Goal: Information Seeking & Learning: Learn about a topic

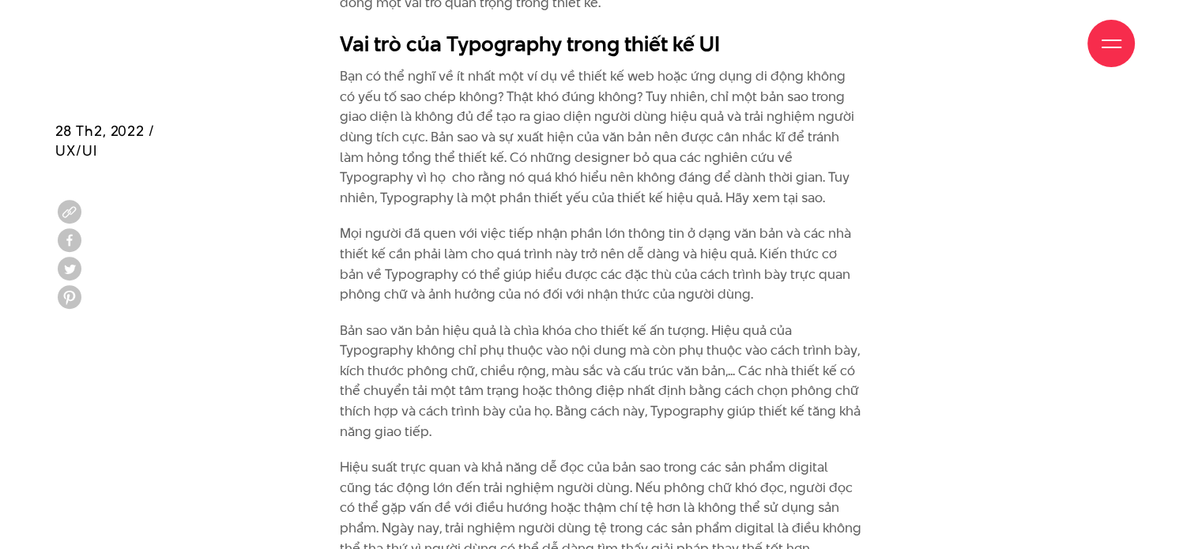
scroll to position [2187, 0]
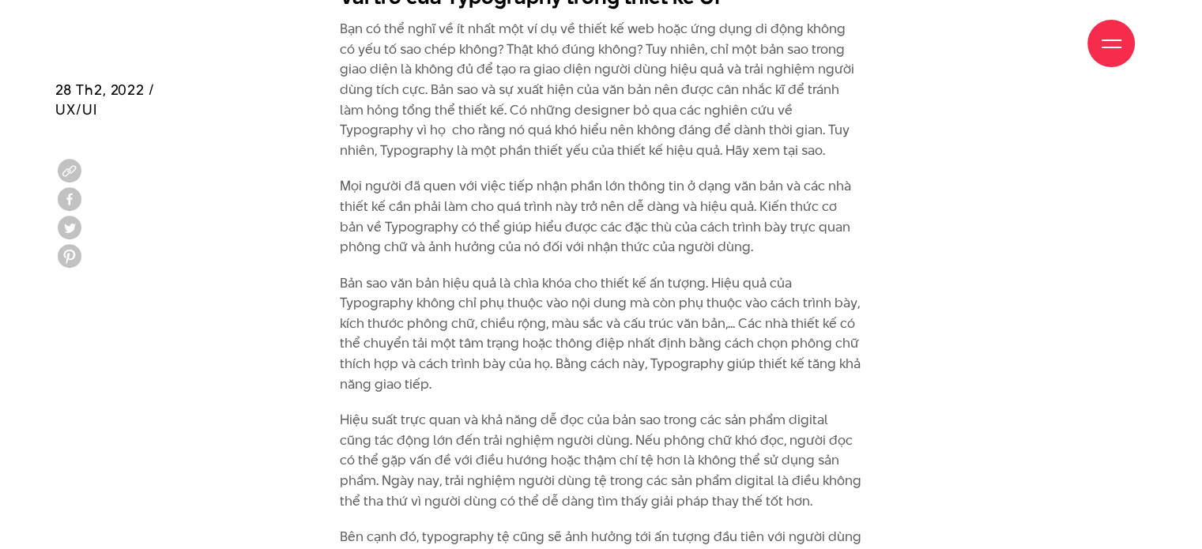
drag, startPoint x: 455, startPoint y: 190, endPoint x: 440, endPoint y: 247, distance: 58.8
click at [455, 190] on p "Mọi người đã quen với việc tiếp nhận phần lớn thông tin ở dạng văn bản và các n…" at bounding box center [601, 216] width 522 height 81
click at [455, 58] on div "Giới thiệu Dự án Dịch vụ Góc nhìn Liên hệ" at bounding box center [600, 43] width 1067 height 87
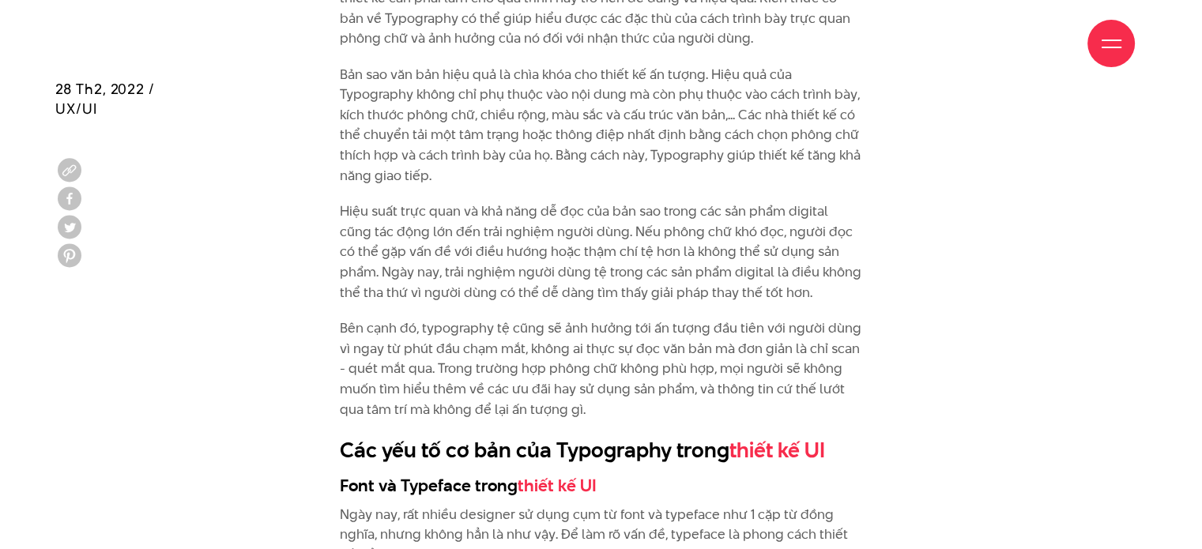
scroll to position [2395, 0]
click at [679, 107] on p "Bản sao văn bản hiệu quả là chìa khóa cho thiết kế ấn tượng. Hiệu quả của Typog…" at bounding box center [601, 127] width 522 height 122
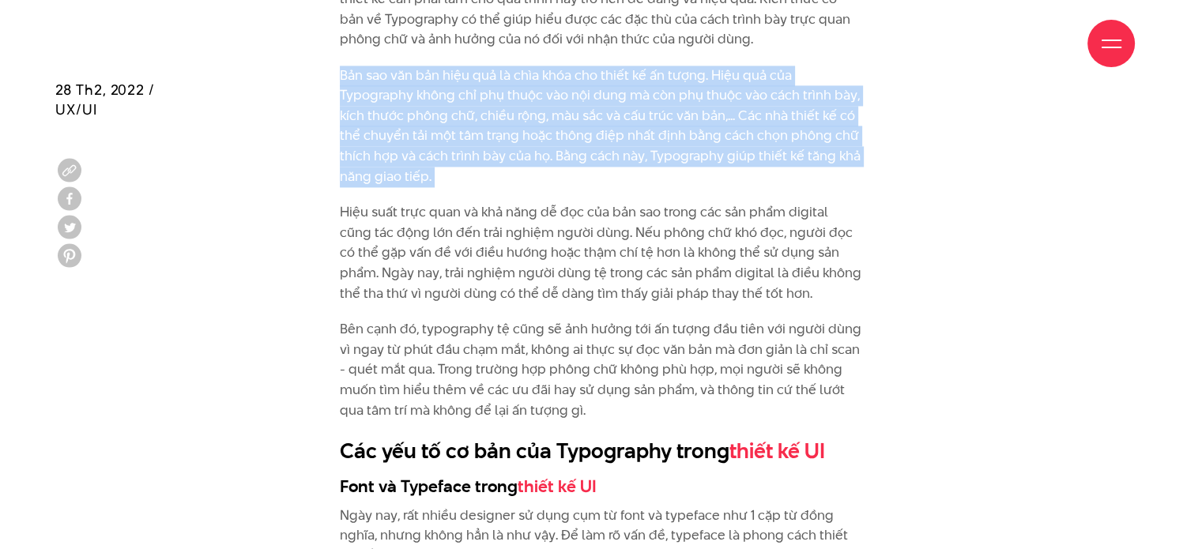
click at [679, 107] on p "Bản sao văn bản hiệu quả là chìa khóa cho thiết kế ấn tượng. Hiệu quả của Typog…" at bounding box center [601, 127] width 522 height 122
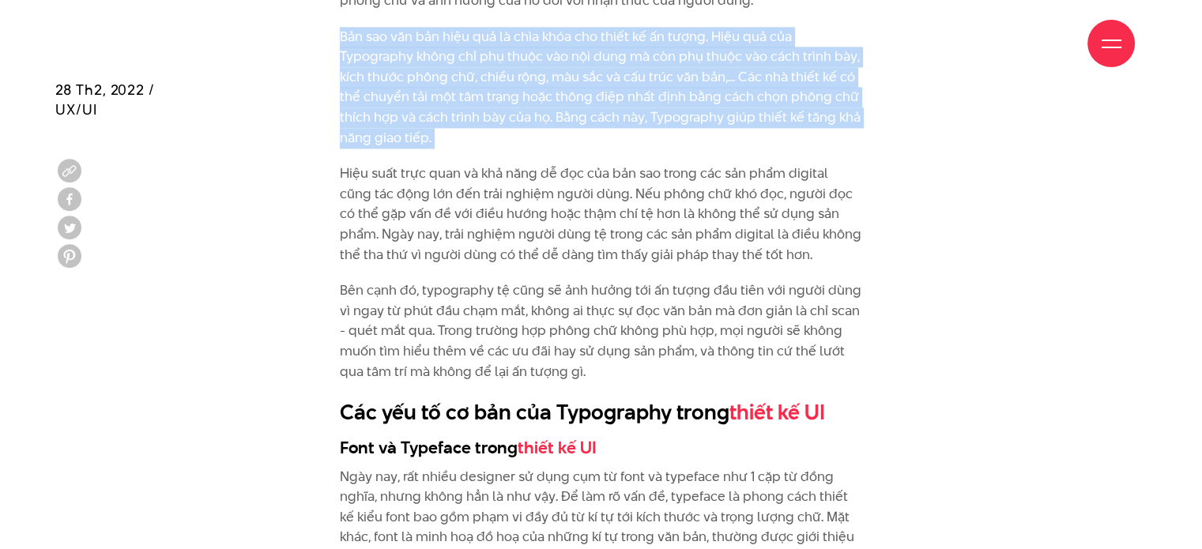
scroll to position [2433, 0]
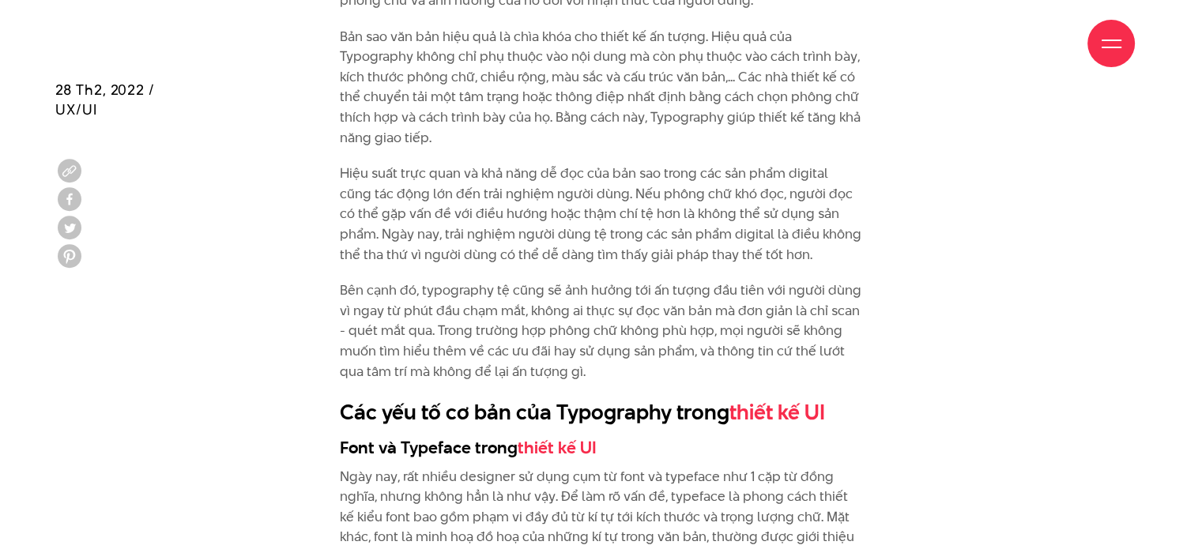
click at [635, 182] on p "Hiệu suất trực quan và khả năng dễ đọc của bản sao trong các sản phẩm digital c…" at bounding box center [601, 214] width 522 height 101
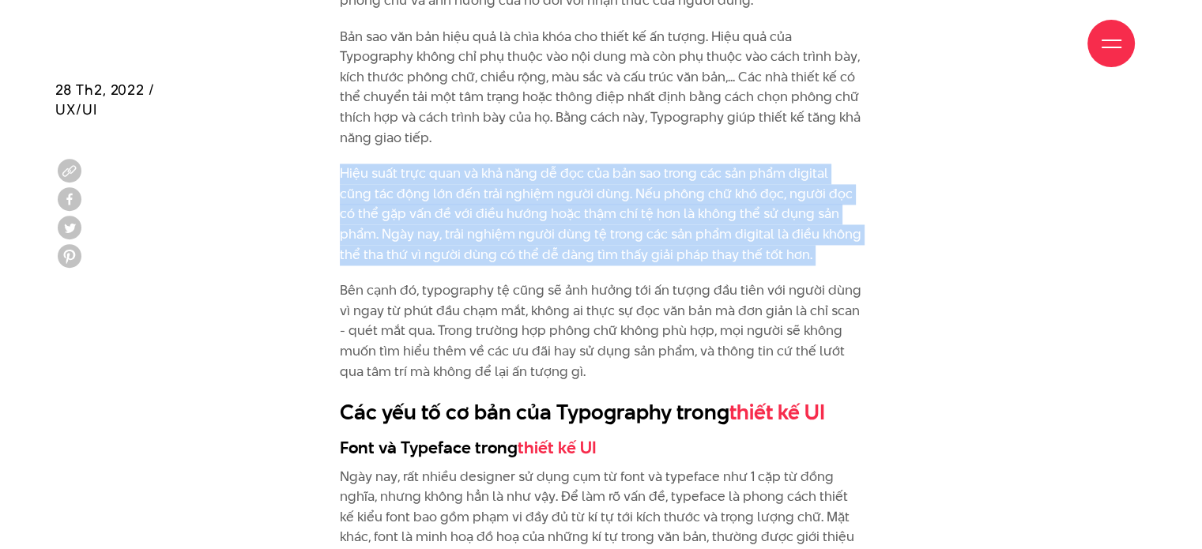
click at [635, 182] on p "Hiệu suất trực quan và khả năng dễ đọc của bản sao trong các sản phẩm digital c…" at bounding box center [601, 214] width 522 height 101
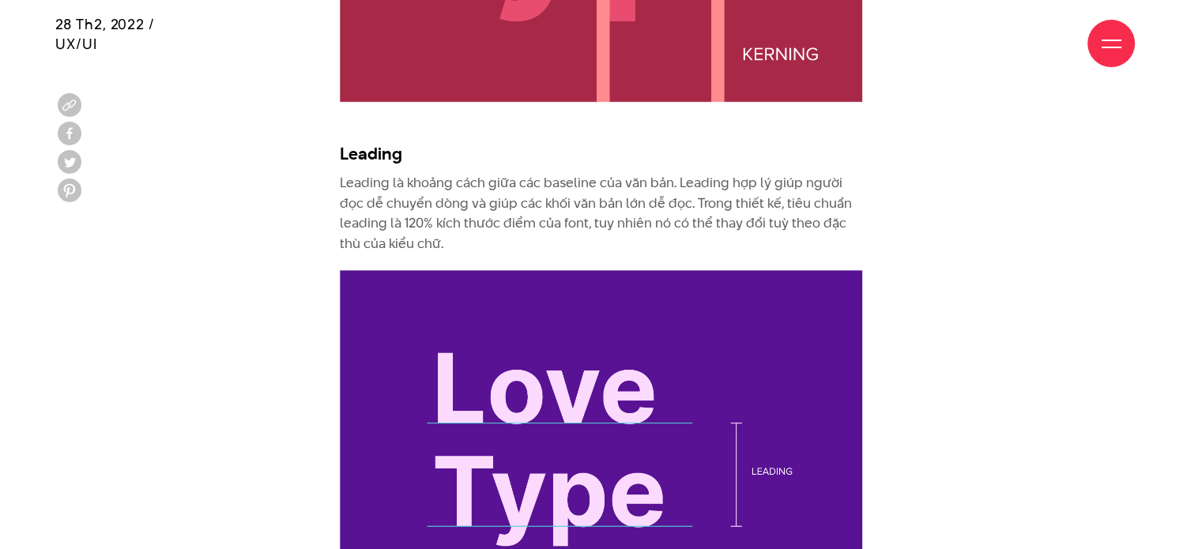
scroll to position [6696, 0]
